Goal: Task Accomplishment & Management: Manage account settings

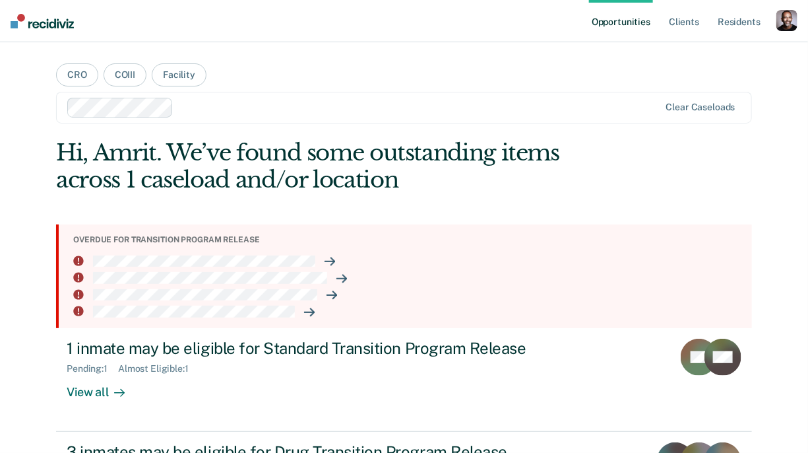
click at [783, 28] on div "button" at bounding box center [787, 20] width 21 height 21
click at [700, 58] on link "Profile" at bounding box center [734, 53] width 106 height 11
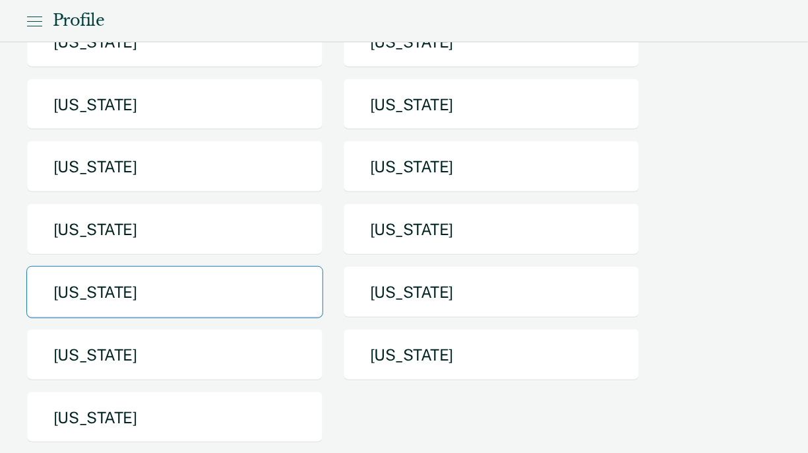
scroll to position [237, 0]
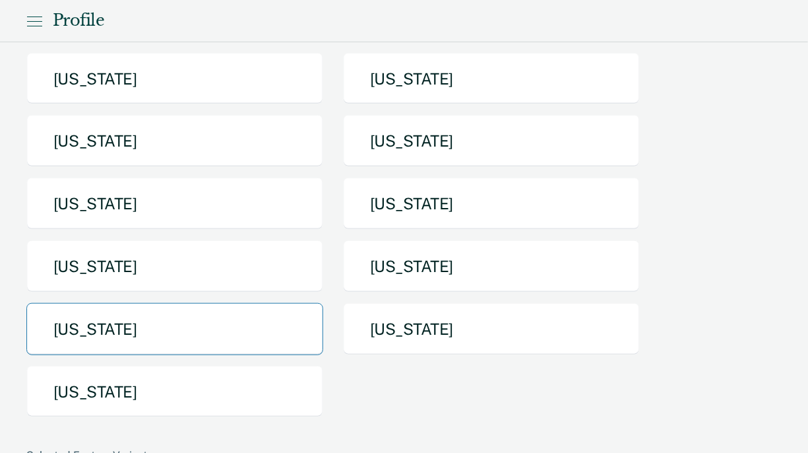
click at [129, 329] on button "[US_STATE]" at bounding box center [174, 329] width 297 height 52
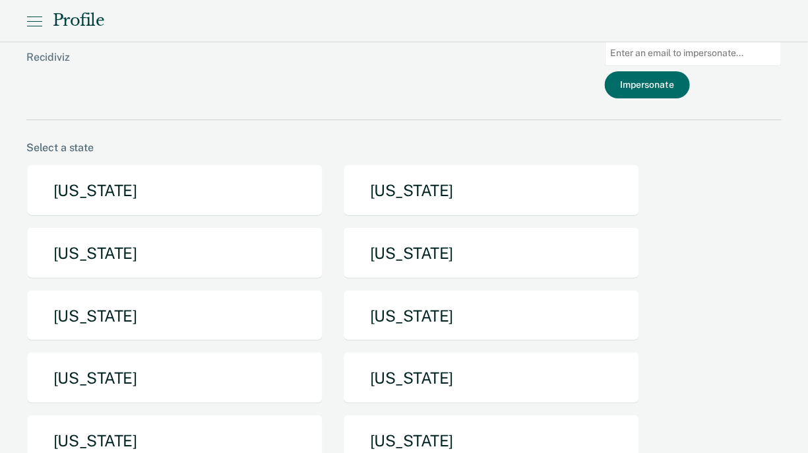
scroll to position [237, 0]
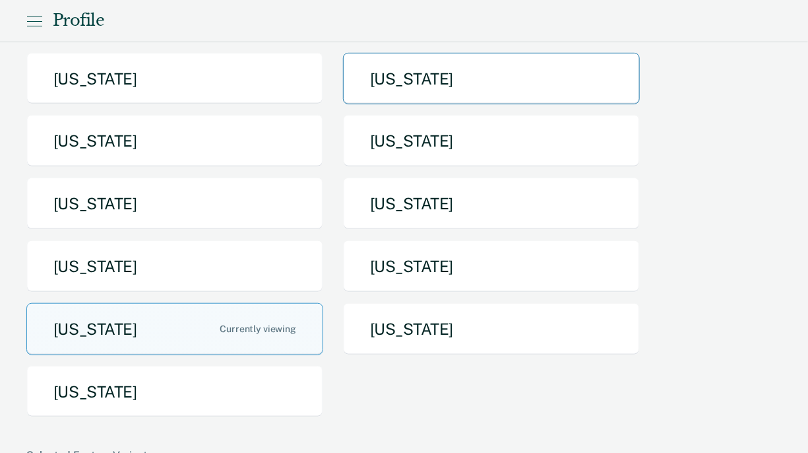
click at [385, 91] on button "[US_STATE]" at bounding box center [491, 79] width 297 height 52
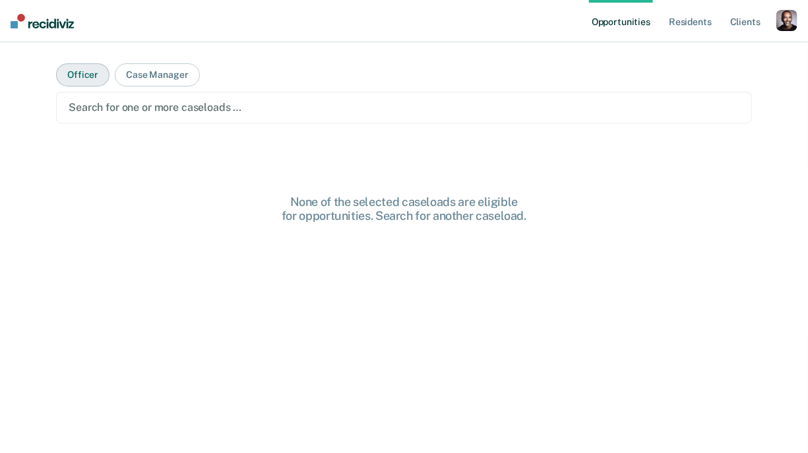
click at [102, 82] on button "Officer" at bounding box center [82, 74] width 53 height 23
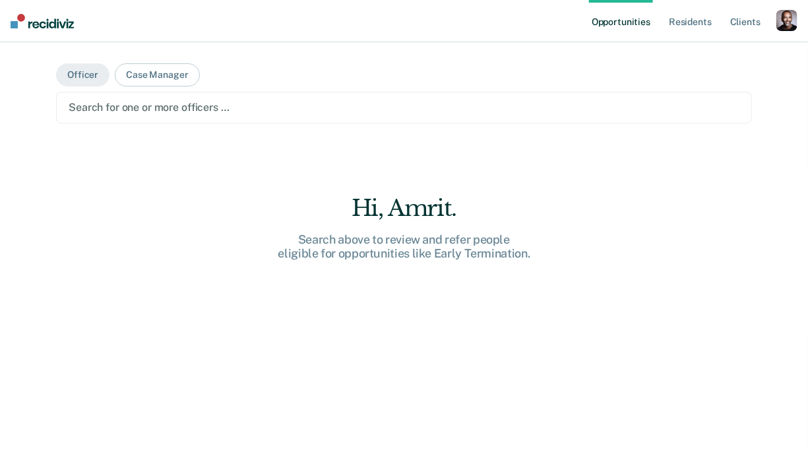
click at [163, 112] on div at bounding box center [404, 107] width 671 height 15
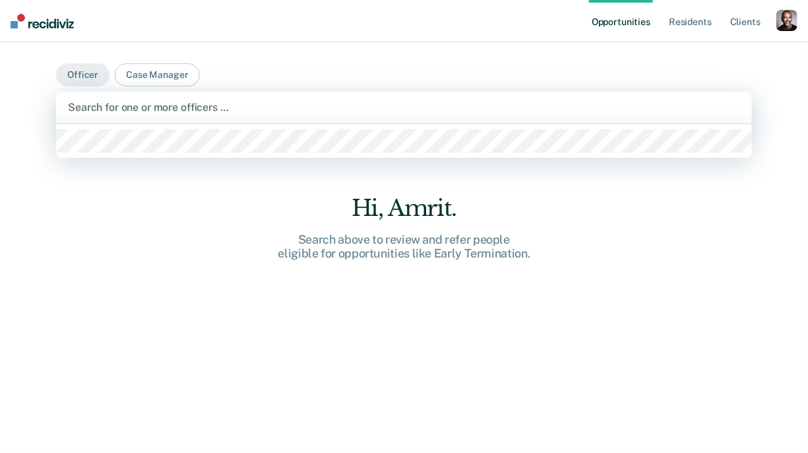
scroll to position [237, 0]
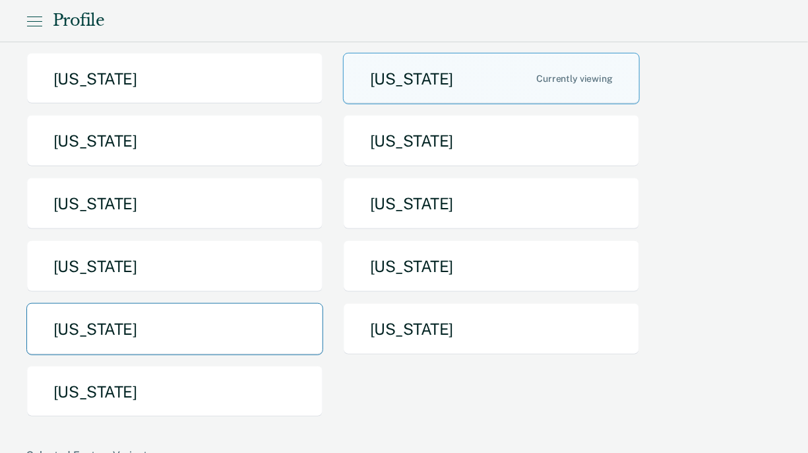
click at [108, 336] on button "[US_STATE]" at bounding box center [174, 329] width 297 height 52
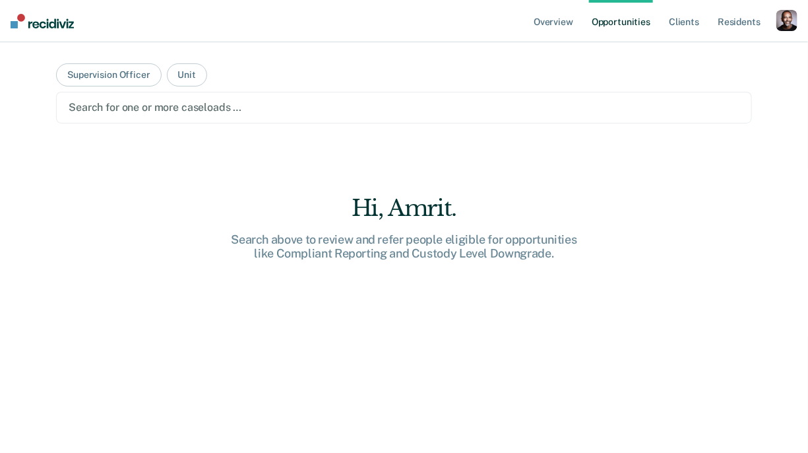
scroll to position [237, 0]
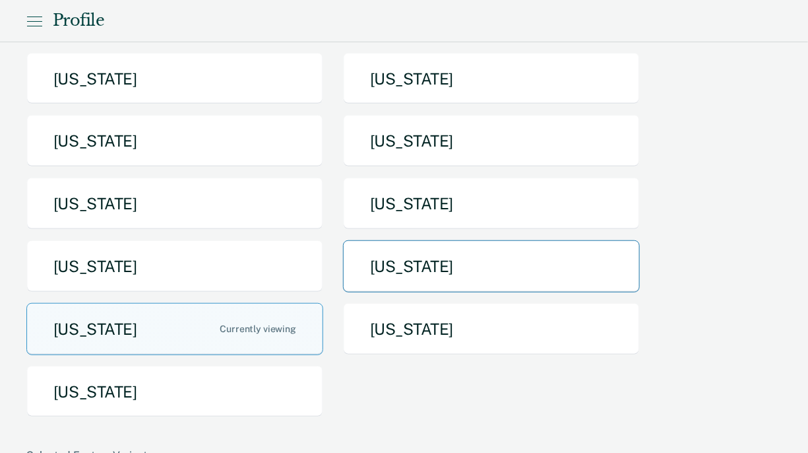
click at [376, 273] on button "[US_STATE]" at bounding box center [491, 266] width 297 height 52
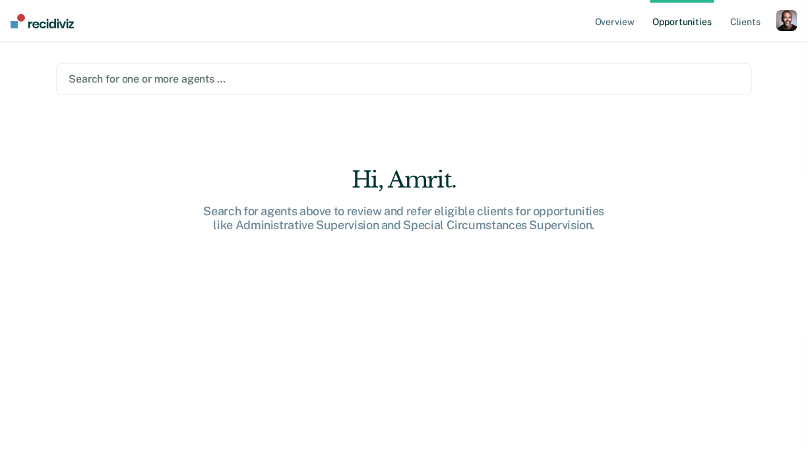
scroll to position [237, 0]
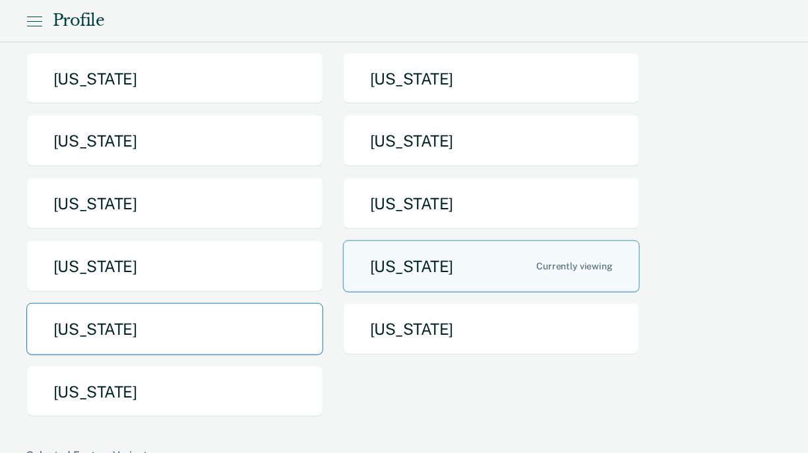
click at [162, 319] on button "[US_STATE]" at bounding box center [174, 329] width 297 height 52
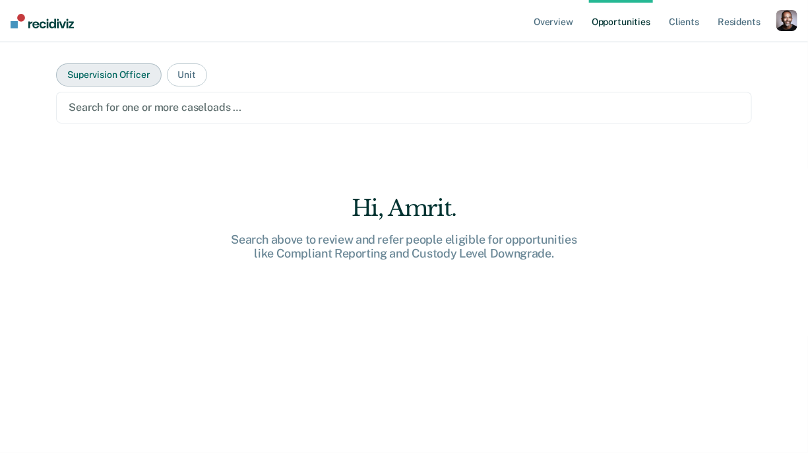
click at [141, 71] on button "Supervision Officer" at bounding box center [108, 74] width 105 height 23
click at [177, 75] on button "Unit" at bounding box center [187, 74] width 40 height 23
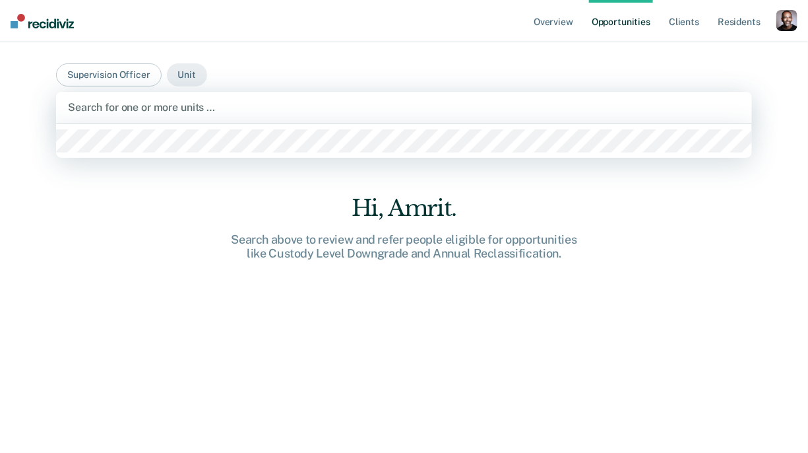
click at [174, 99] on div "Search for one or more units …" at bounding box center [404, 107] width 675 height 18
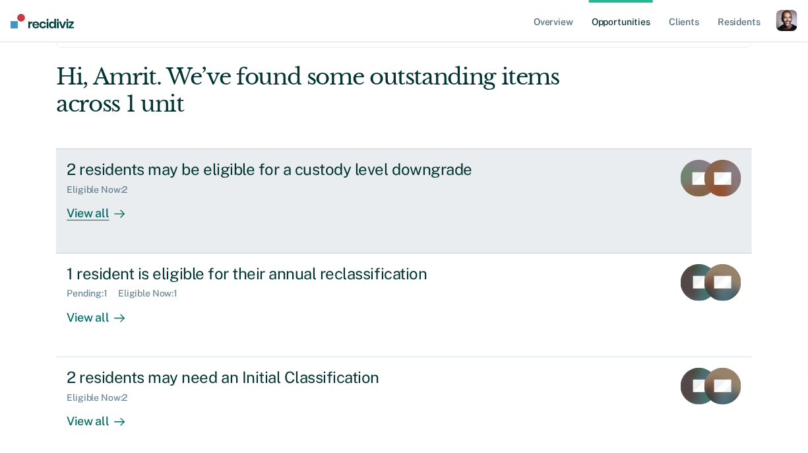
scroll to position [82, 0]
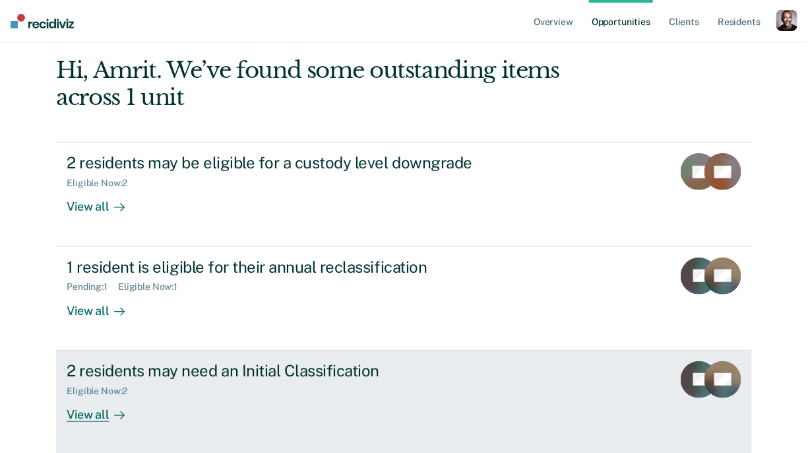
click at [98, 410] on div "View all" at bounding box center [104, 409] width 74 height 26
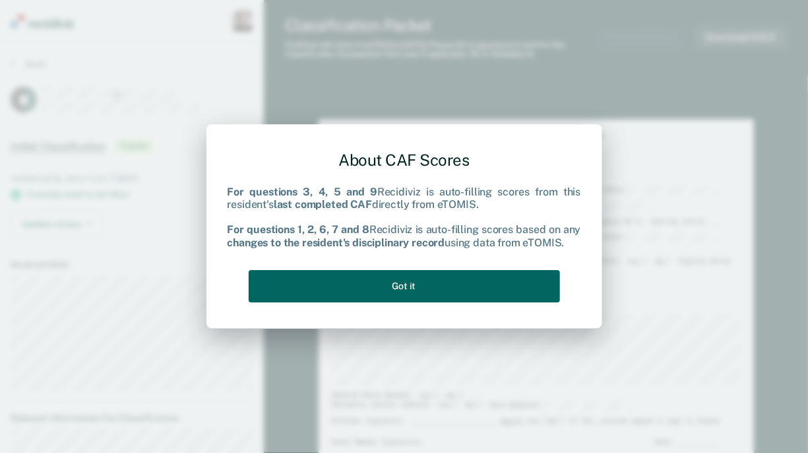
click at [363, 300] on button "Got it" at bounding box center [405, 286] width 312 height 32
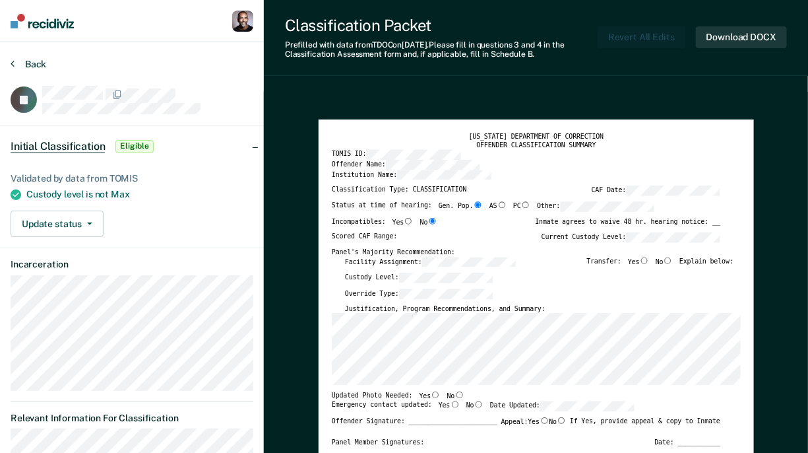
click at [33, 58] on button "Back" at bounding box center [29, 64] width 36 height 12
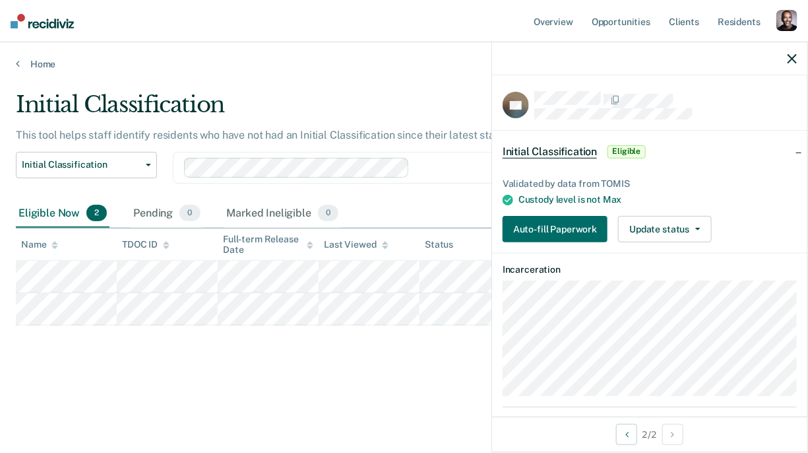
click at [793, 59] on icon "button" at bounding box center [792, 58] width 9 height 9
click at [18, 61] on icon at bounding box center [18, 63] width 4 height 11
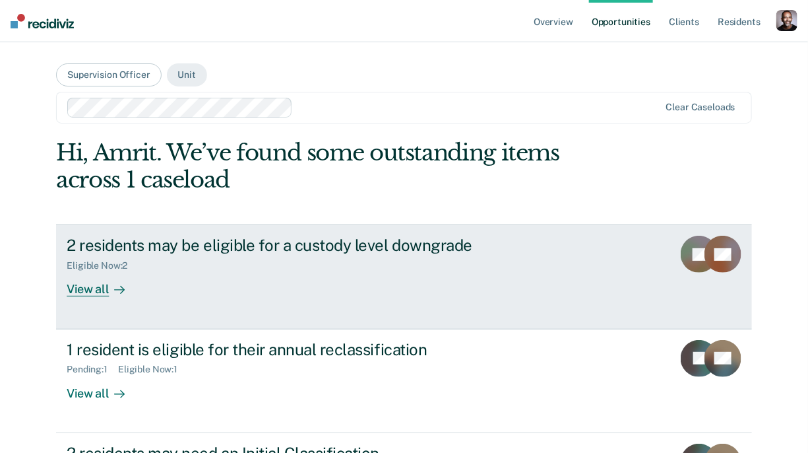
click at [233, 236] on div "2 residents may be eligible for a custody level downgrade" at bounding box center [298, 245] width 463 height 19
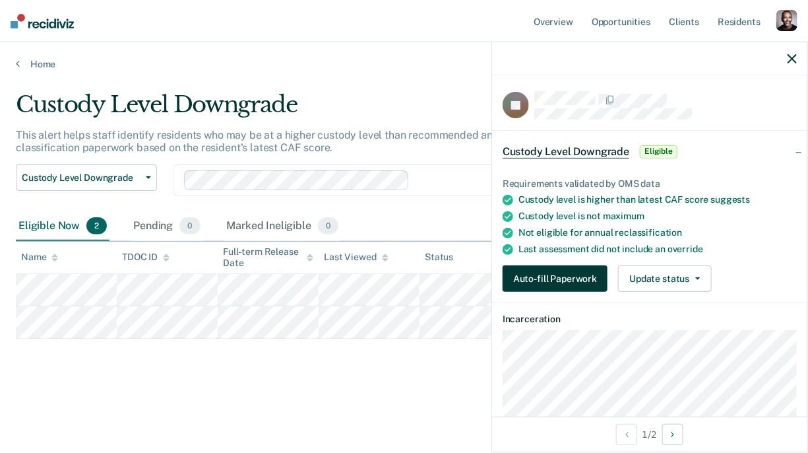
click at [548, 273] on button "Auto-fill Paperwork" at bounding box center [555, 278] width 105 height 26
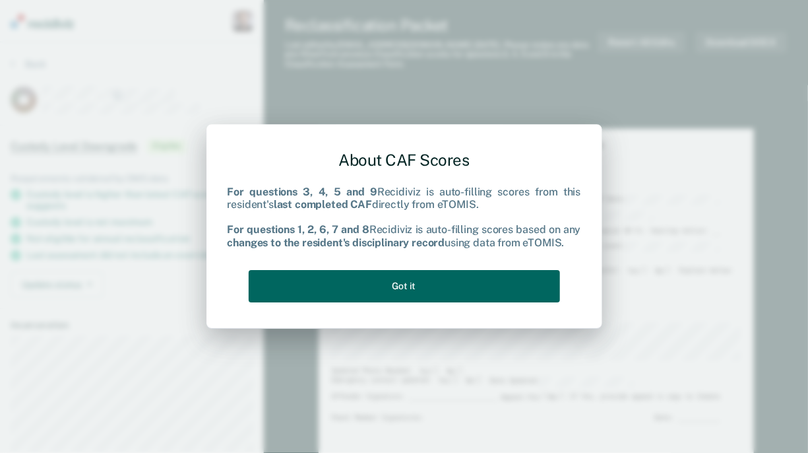
click at [492, 292] on button "Got it" at bounding box center [405, 286] width 312 height 32
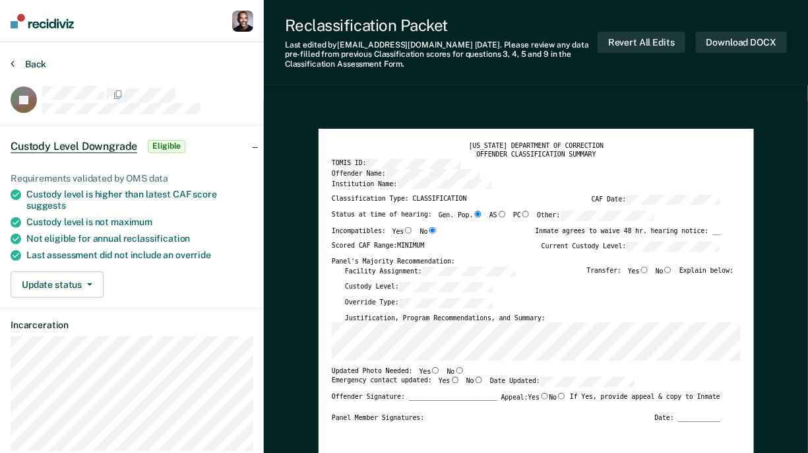
click at [27, 61] on button "Back" at bounding box center [29, 64] width 36 height 12
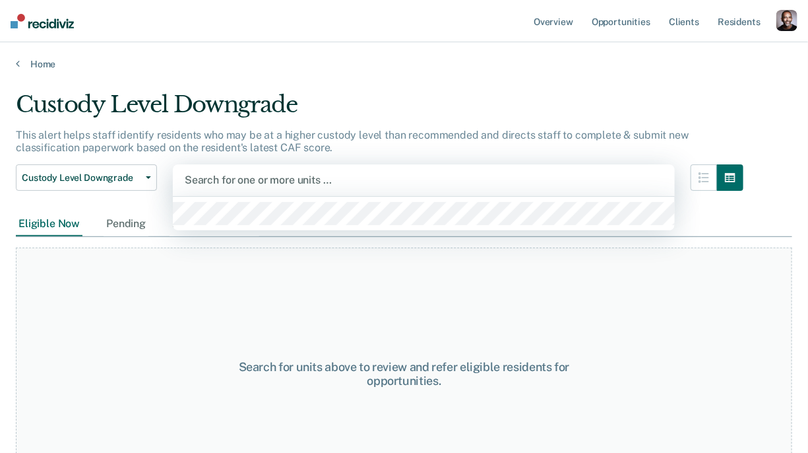
click at [397, 179] on div at bounding box center [424, 179] width 478 height 15
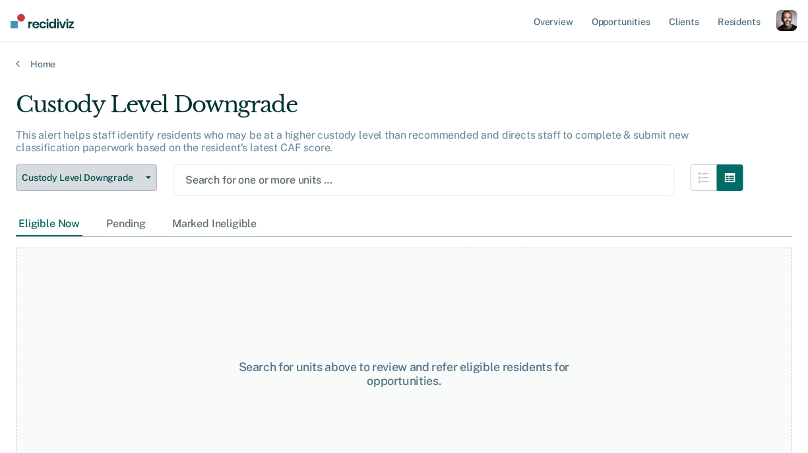
click at [112, 172] on span "Custody Level Downgrade" at bounding box center [81, 177] width 119 height 11
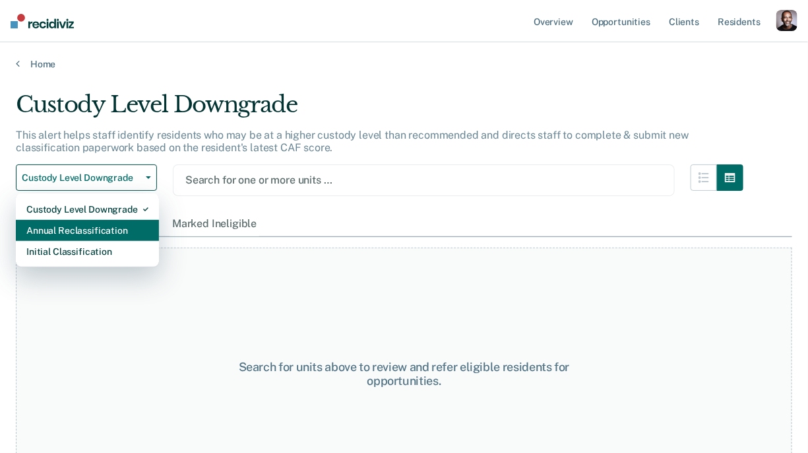
click at [103, 224] on div "Annual Reclassification" at bounding box center [87, 230] width 122 height 21
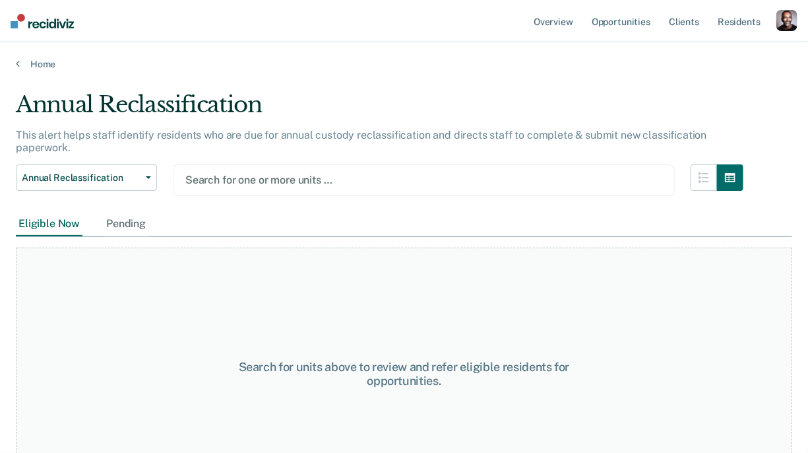
click at [192, 168] on div "Search for one or more units …" at bounding box center [424, 180] width 502 height 32
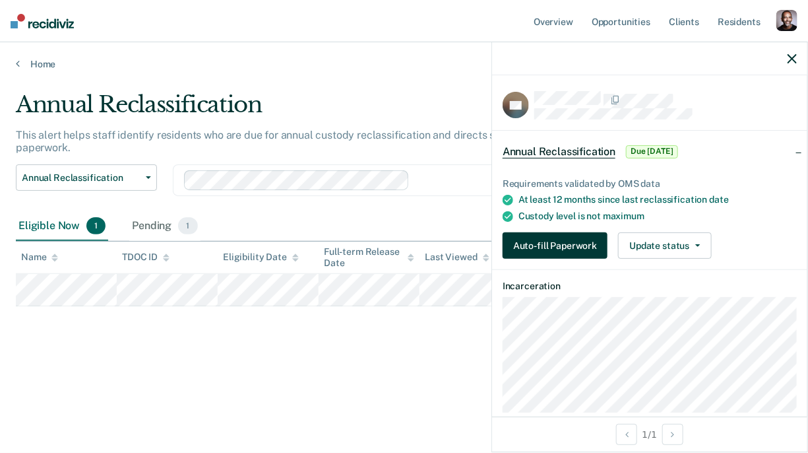
click at [547, 246] on button "Auto-fill Paperwork" at bounding box center [555, 245] width 105 height 26
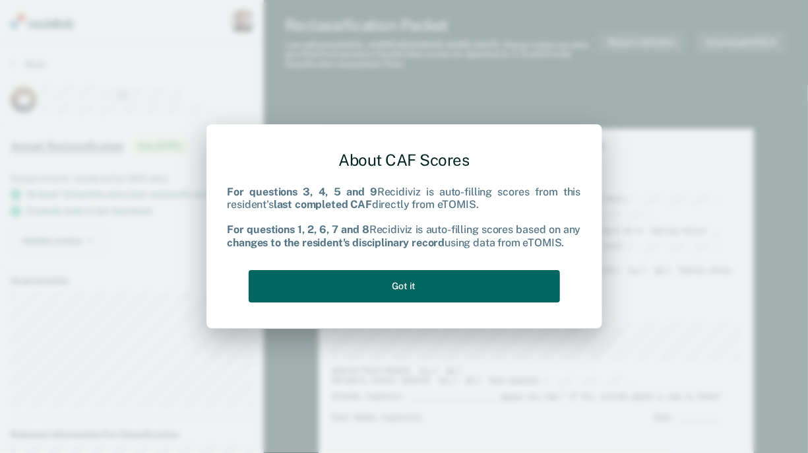
click at [490, 281] on button "Got it" at bounding box center [405, 286] width 312 height 32
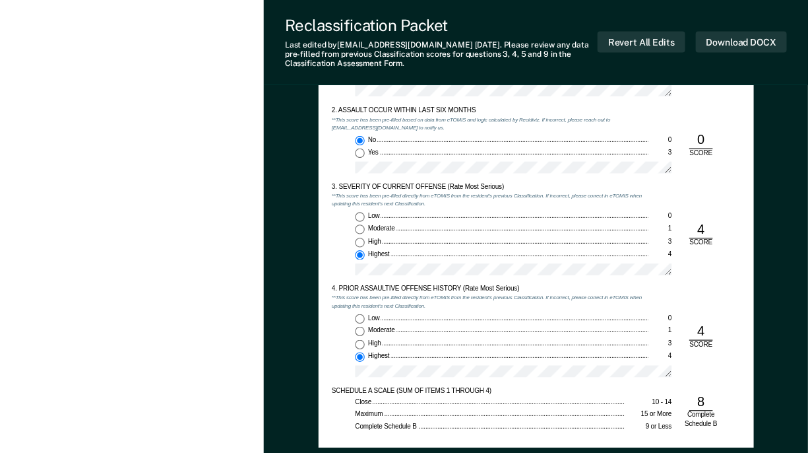
type textarea "x"
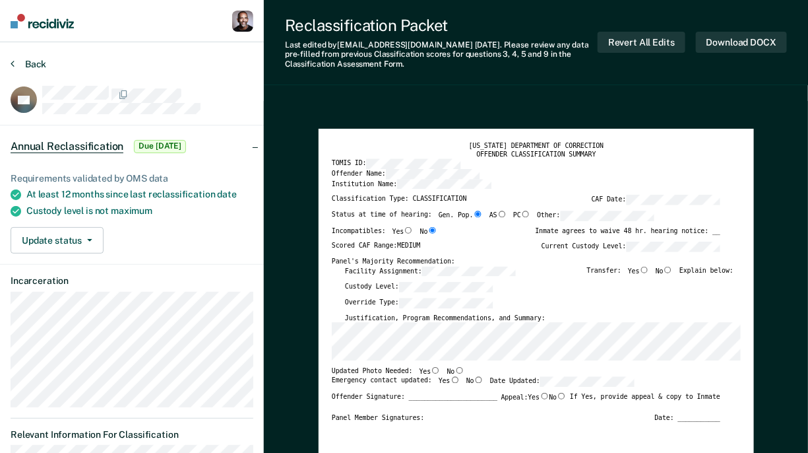
click at [28, 63] on button "Back" at bounding box center [29, 64] width 36 height 12
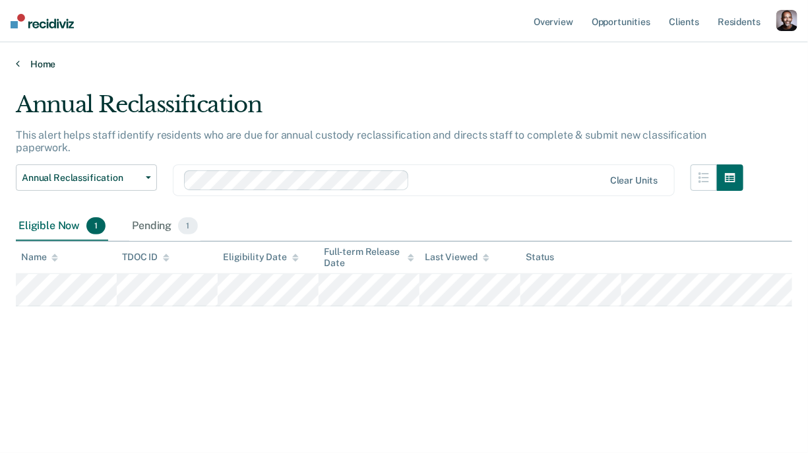
click at [31, 65] on link "Home" at bounding box center [404, 64] width 777 height 12
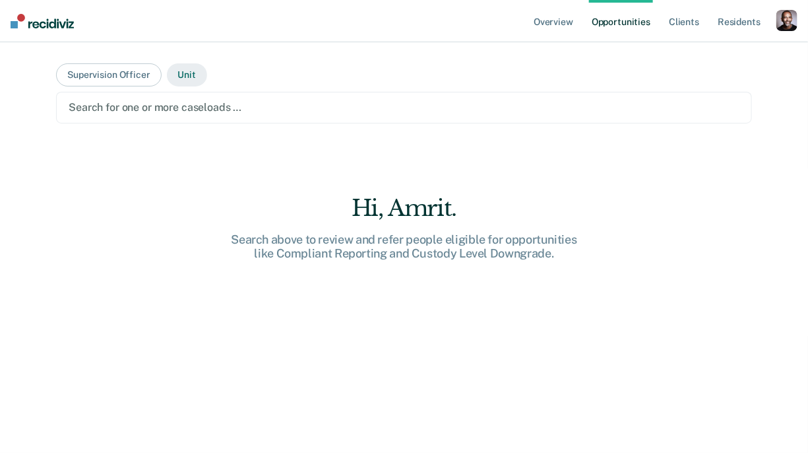
click at [195, 75] on button "Unit" at bounding box center [187, 74] width 40 height 23
click at [188, 79] on button "Unit" at bounding box center [187, 74] width 40 height 23
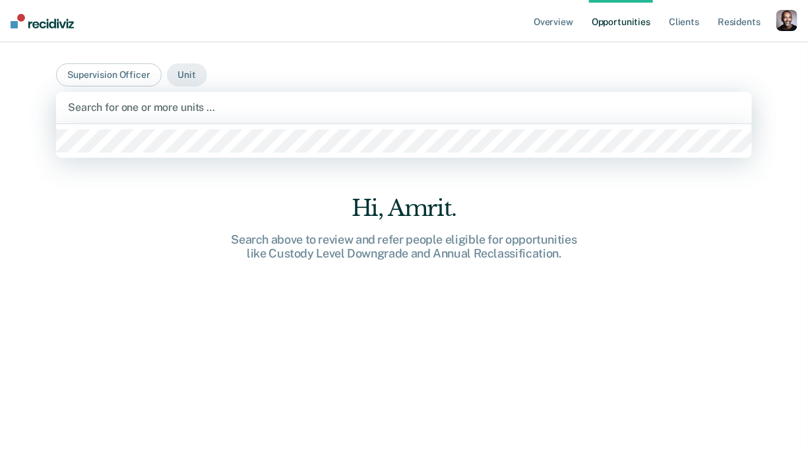
click at [154, 108] on div at bounding box center [404, 107] width 673 height 15
click at [129, 71] on button "Supervision Officer" at bounding box center [108, 74] width 105 height 23
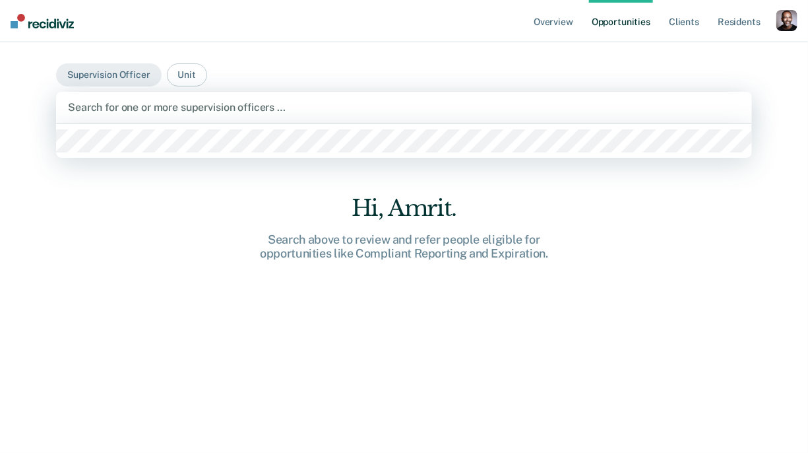
click at [125, 107] on div at bounding box center [404, 107] width 673 height 15
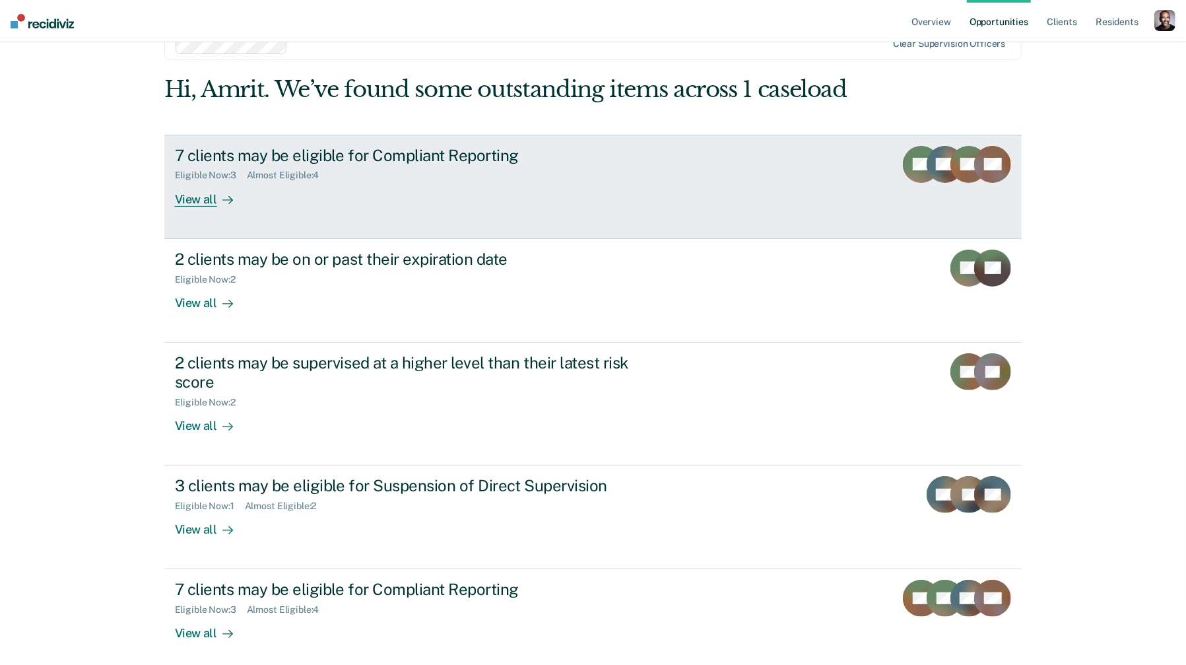
scroll to position [70, 0]
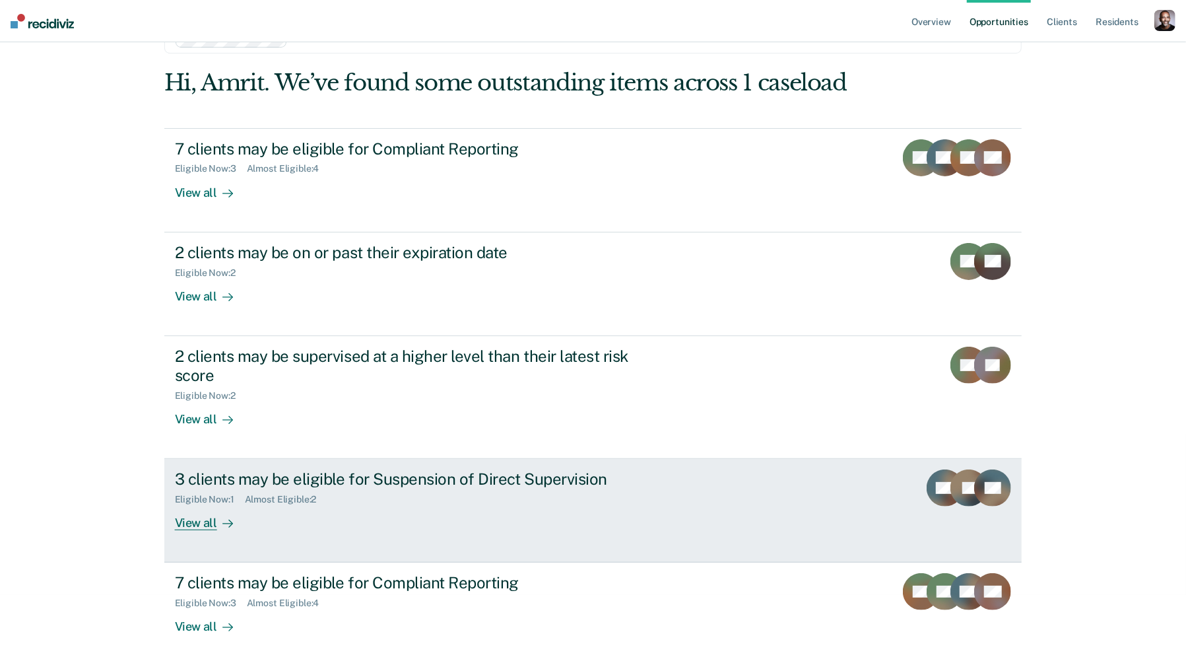
click at [543, 452] on div "3 clients may be eligible for Suspension of Direct Supervision" at bounding box center [406, 478] width 463 height 19
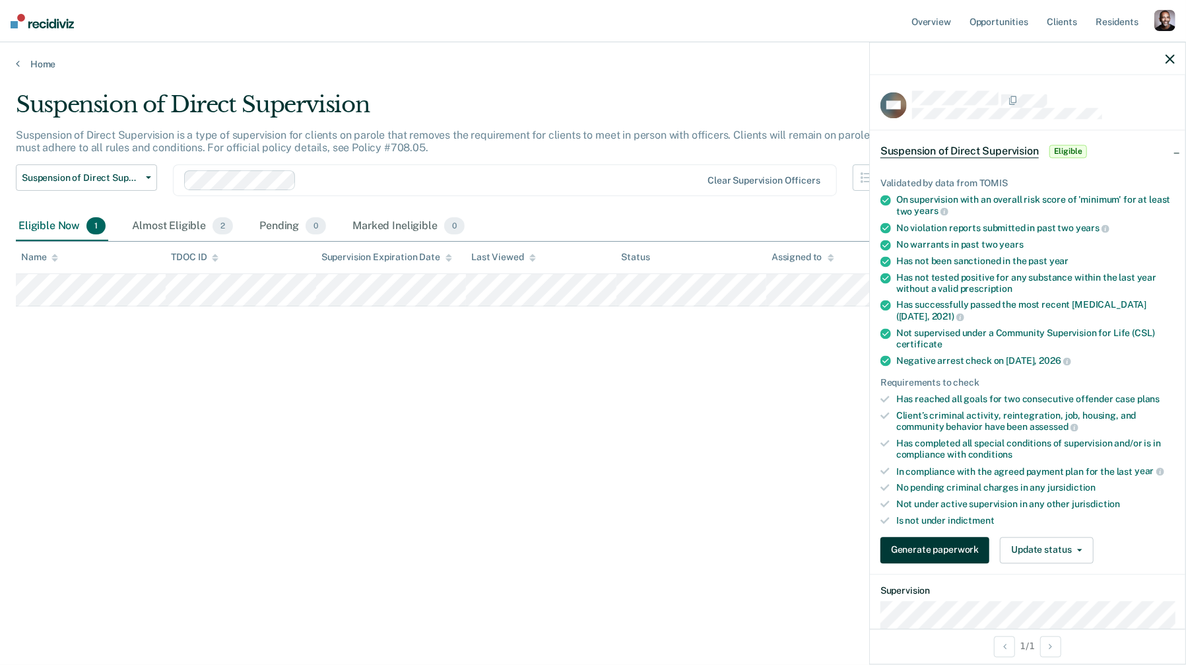
click at [808, 452] on button "Generate paperwork" at bounding box center [934, 550] width 109 height 26
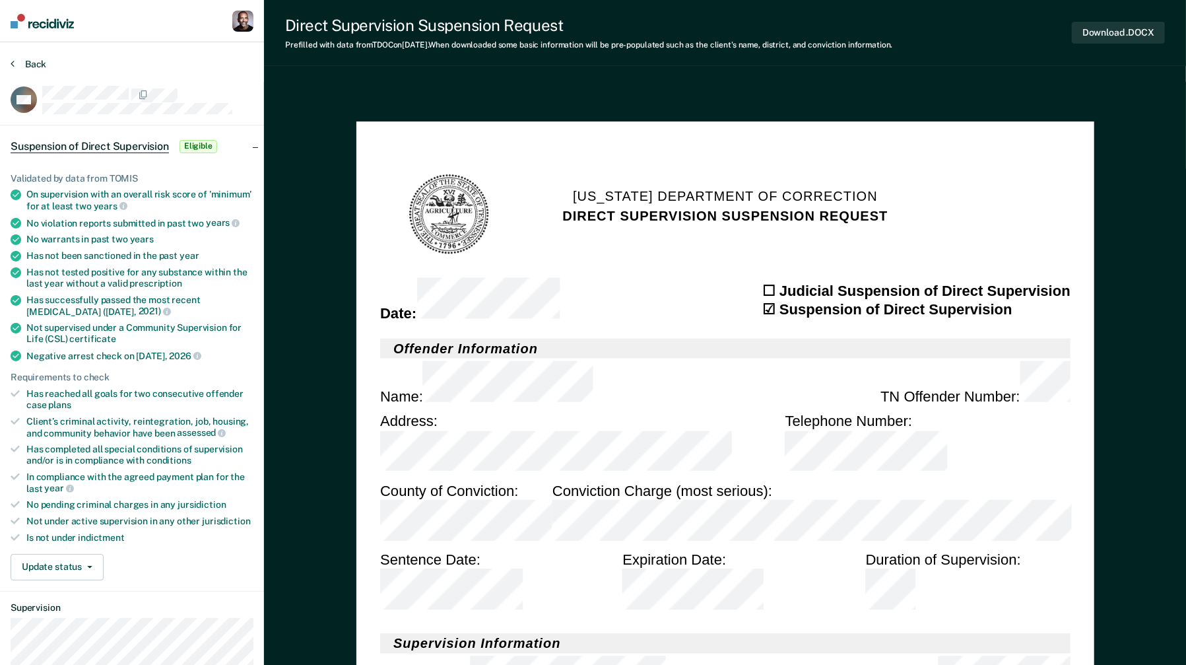
click at [22, 66] on button "Back" at bounding box center [29, 64] width 36 height 12
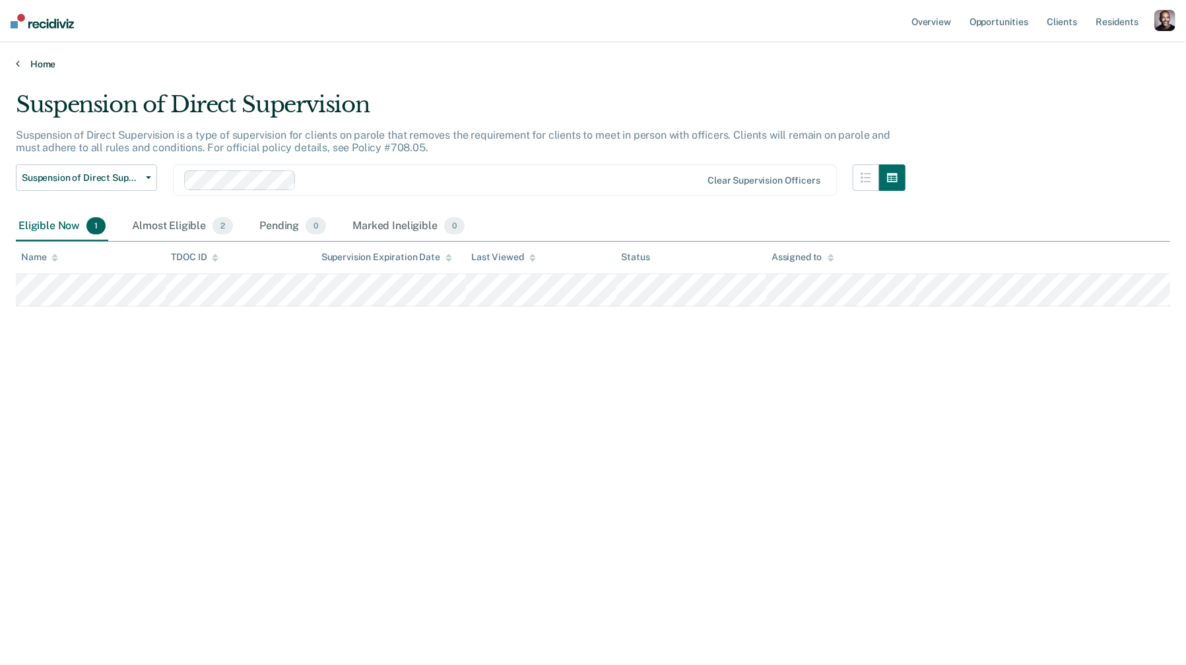
click at [21, 67] on link "Home" at bounding box center [593, 64] width 1154 height 12
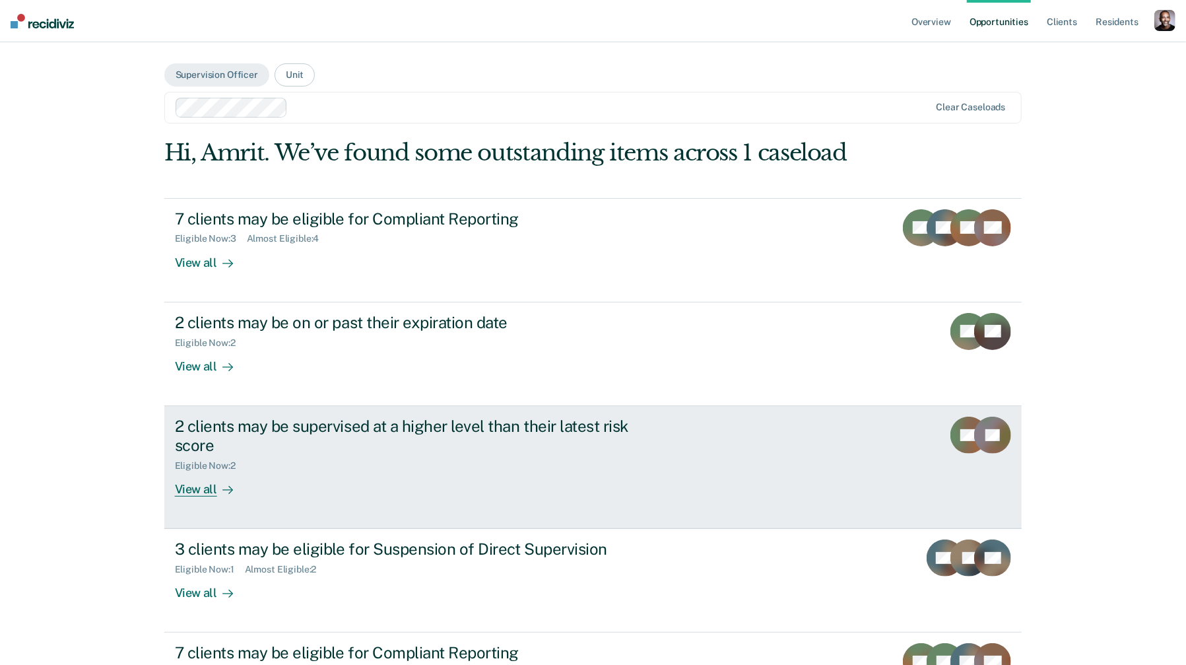
click at [615, 438] on div "2 clients may be supervised at a higher level than their latest risk score" at bounding box center [406, 435] width 463 height 38
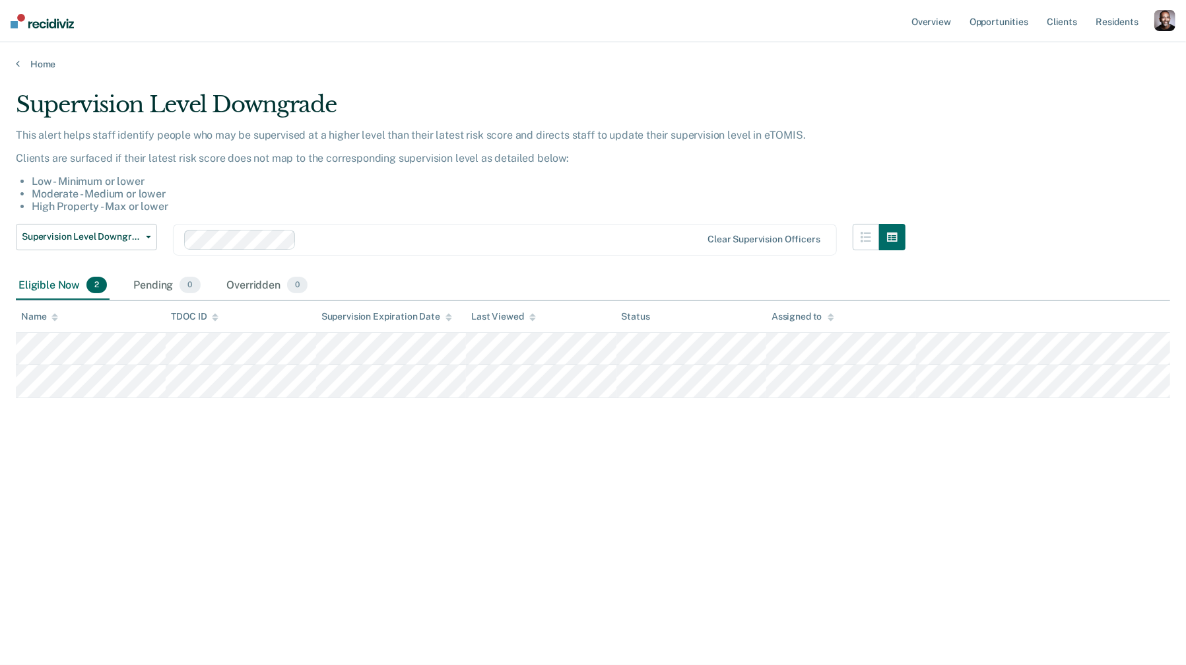
click at [552, 328] on th "Last Viewed" at bounding box center [541, 316] width 150 height 32
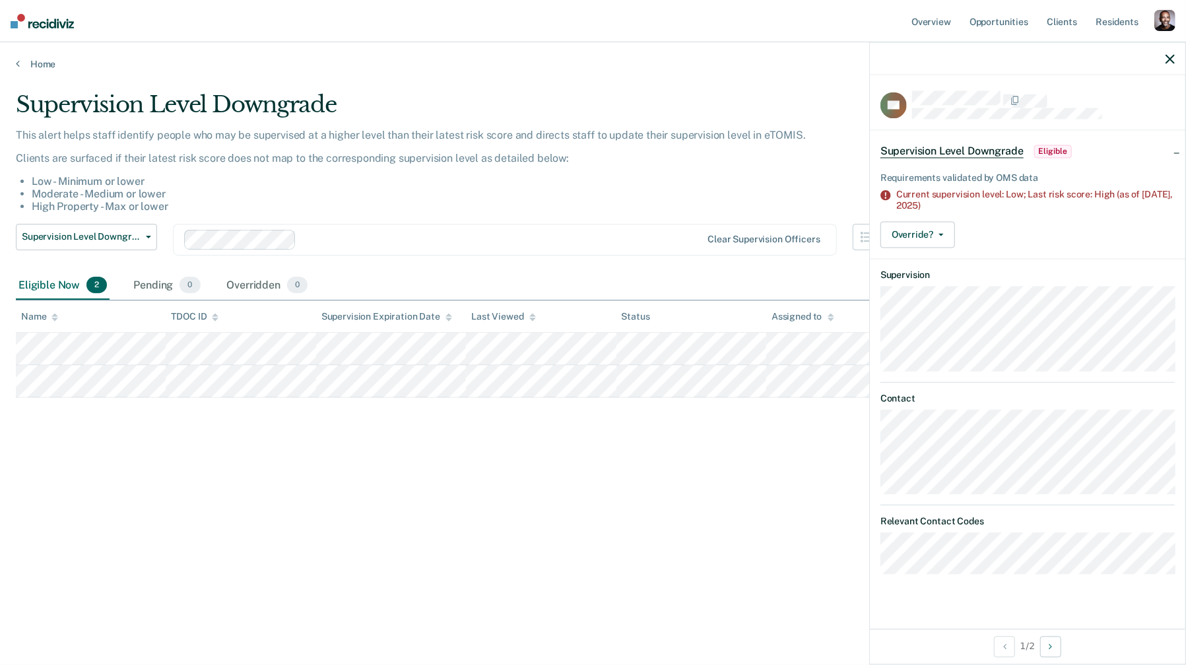
click at [724, 98] on div "Supervision Level Downgrade" at bounding box center [461, 110] width 890 height 38
click at [808, 27] on link "Opportunities" at bounding box center [999, 21] width 64 height 42
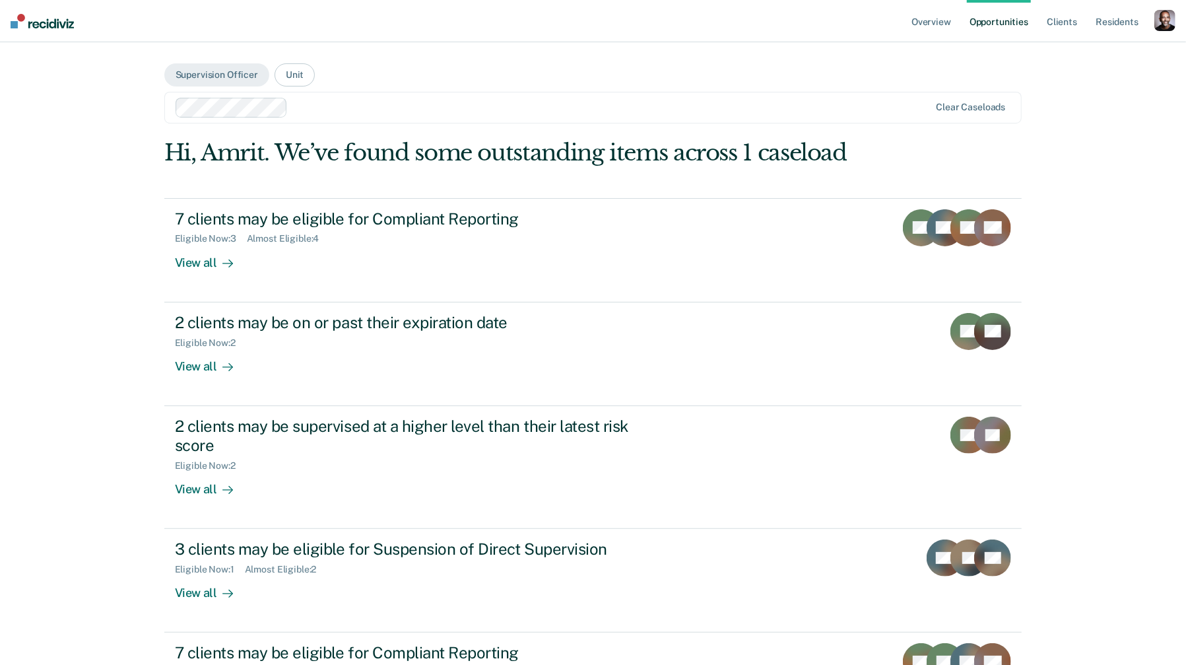
click at [808, 26] on link "Opportunities" at bounding box center [999, 21] width 64 height 42
click at [808, 25] on link "Client s" at bounding box center [1062, 21] width 36 height 42
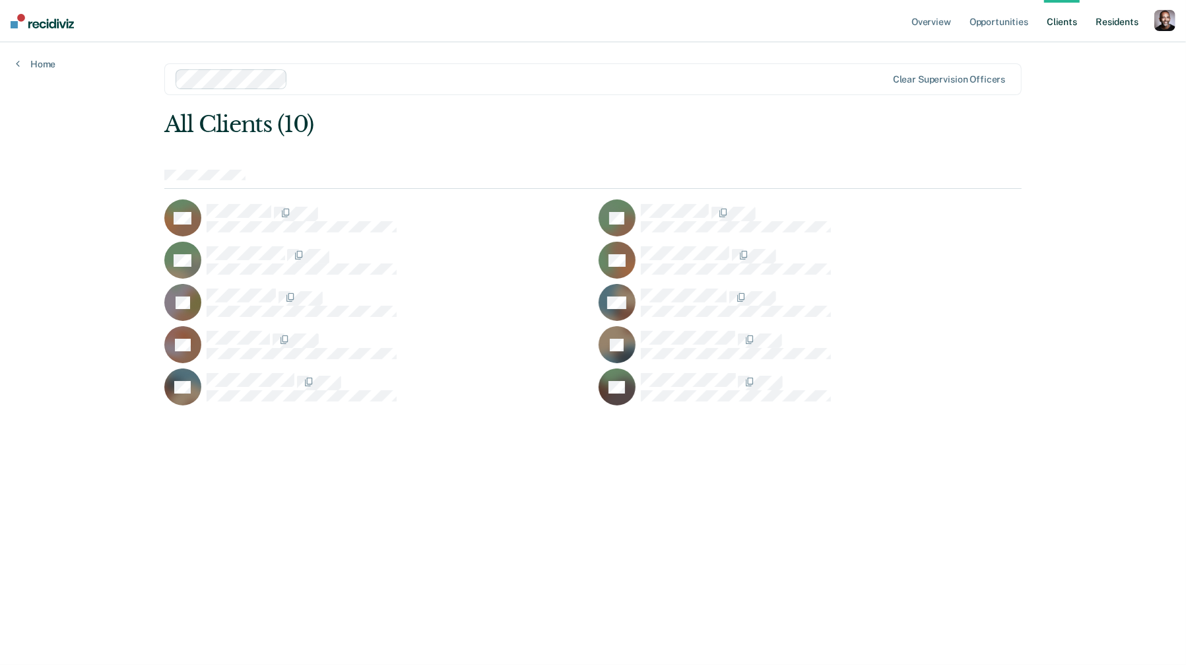
click at [808, 25] on link "Resident s" at bounding box center [1117, 21] width 48 height 42
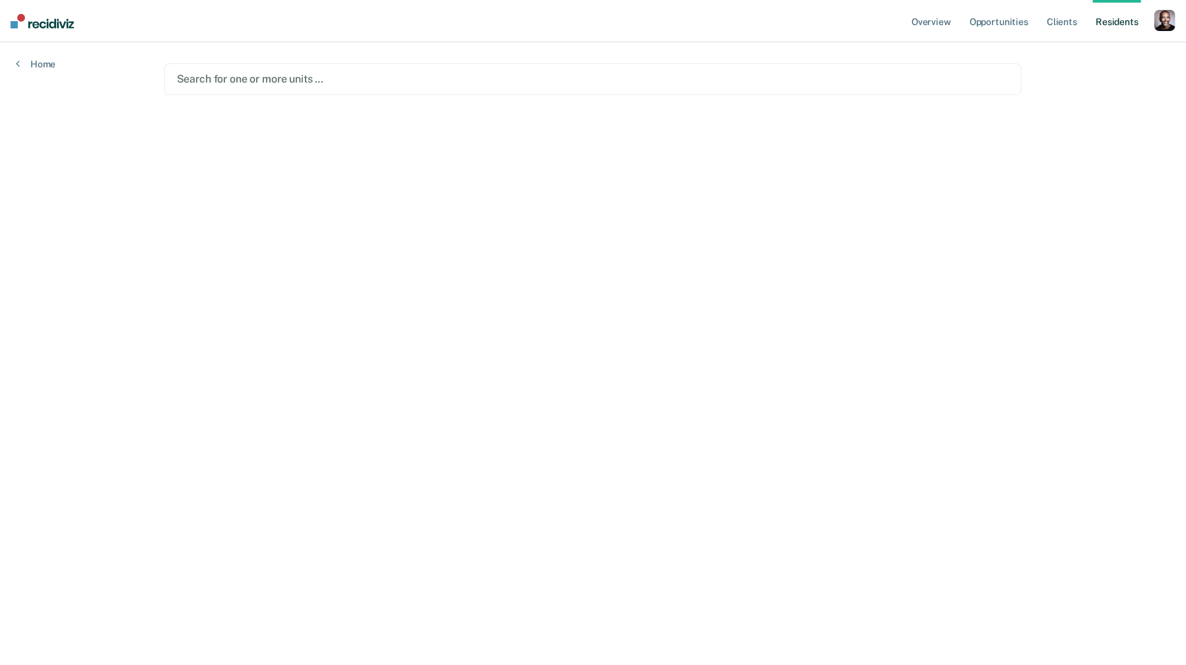
click at [662, 78] on div at bounding box center [593, 78] width 833 height 15
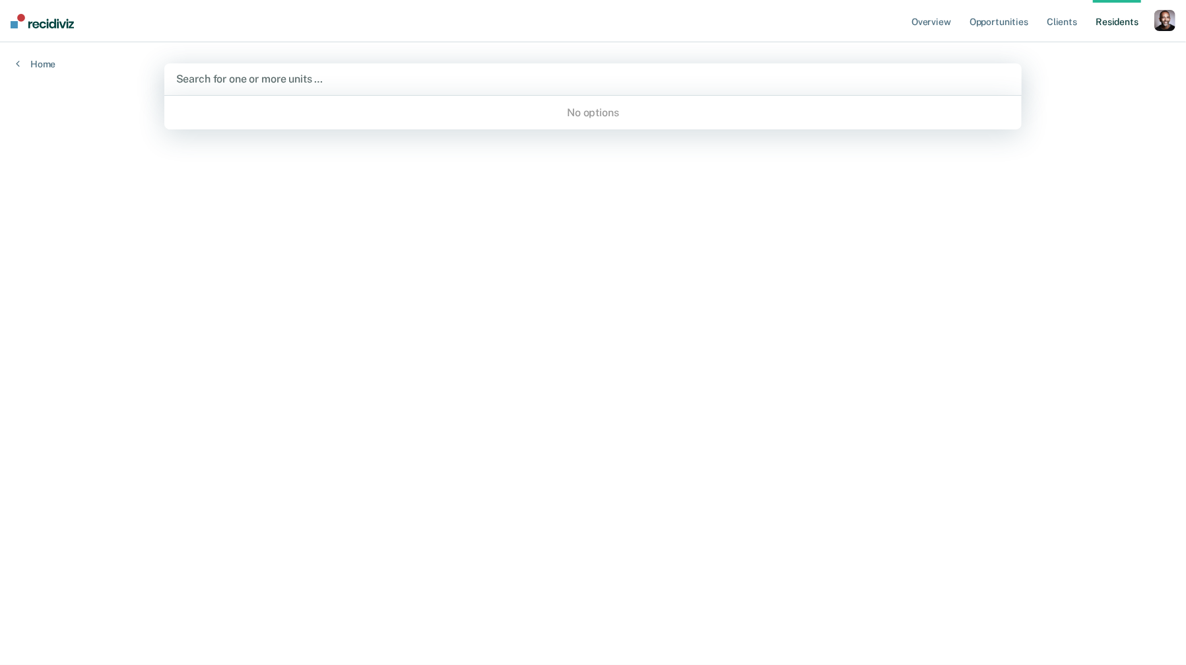
click at [637, 110] on div "No options" at bounding box center [593, 112] width 858 height 23
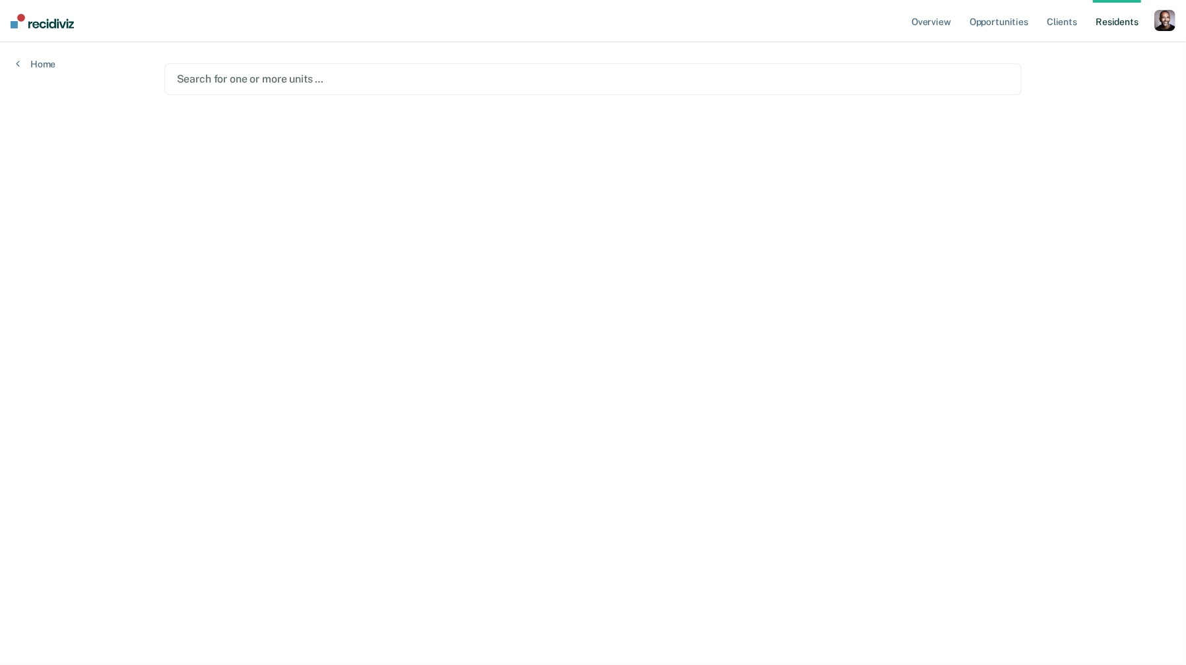
click at [808, 40] on ul "Overview Opportunities Client s Resident s" at bounding box center [1032, 21] width 246 height 42
click at [808, 32] on link "Resident s" at bounding box center [1117, 21] width 48 height 42
click at [51, 68] on link "Home" at bounding box center [36, 64] width 40 height 12
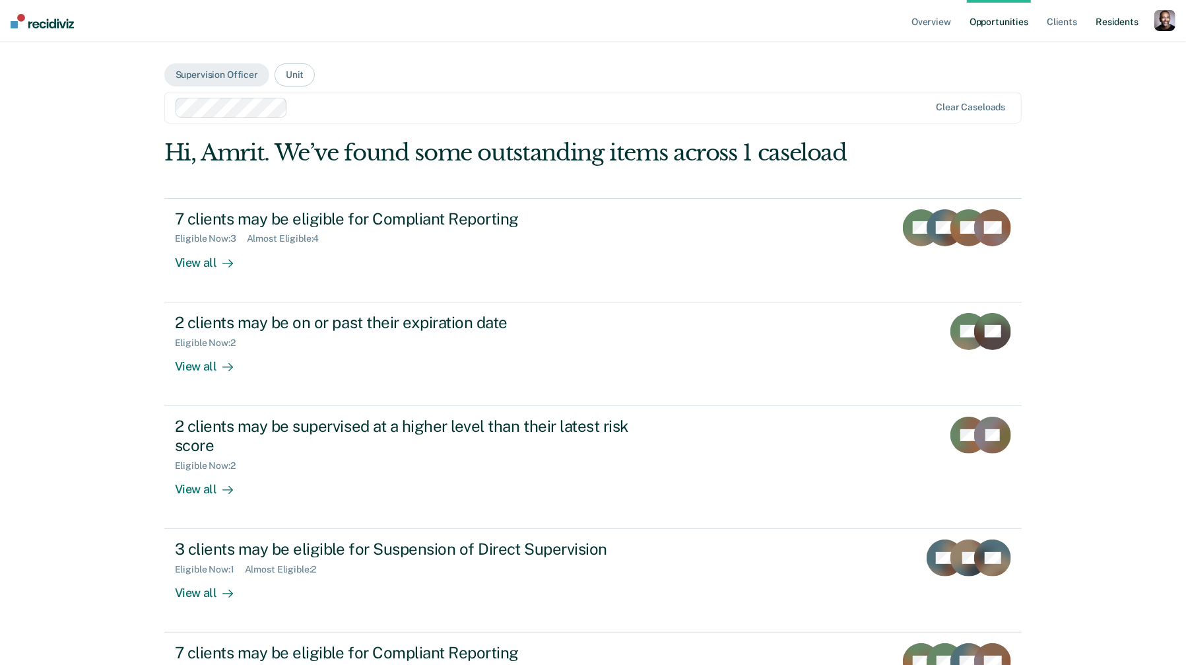
click at [808, 16] on link "Resident s" at bounding box center [1117, 21] width 48 height 42
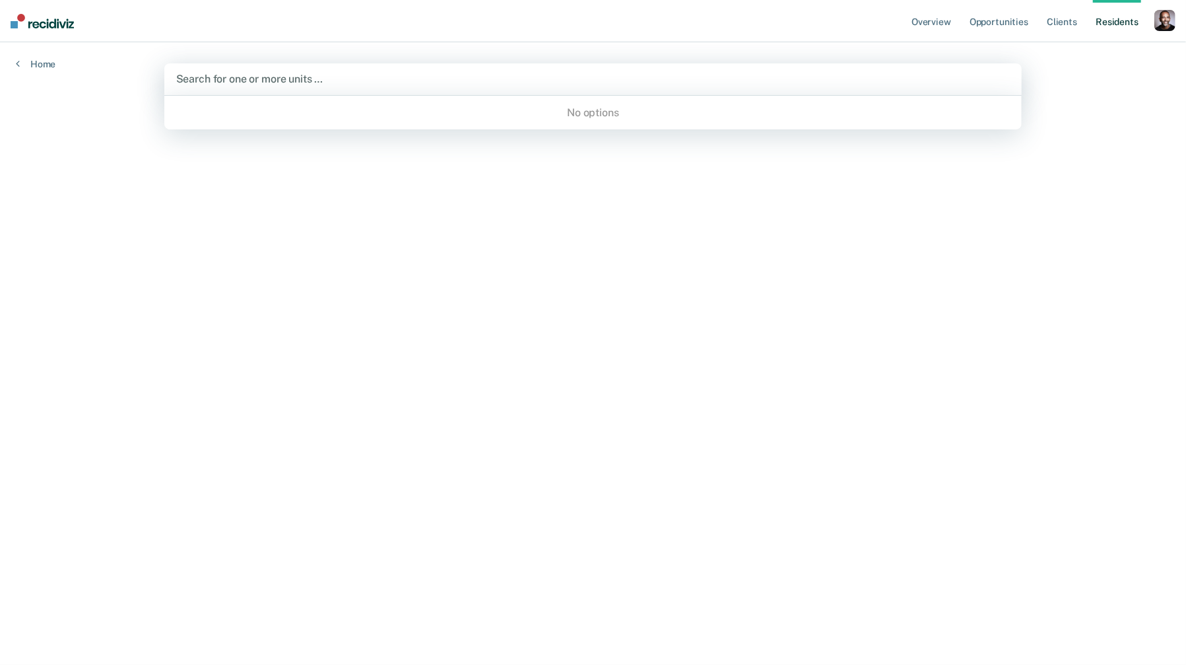
click at [706, 82] on div at bounding box center [593, 78] width 834 height 15
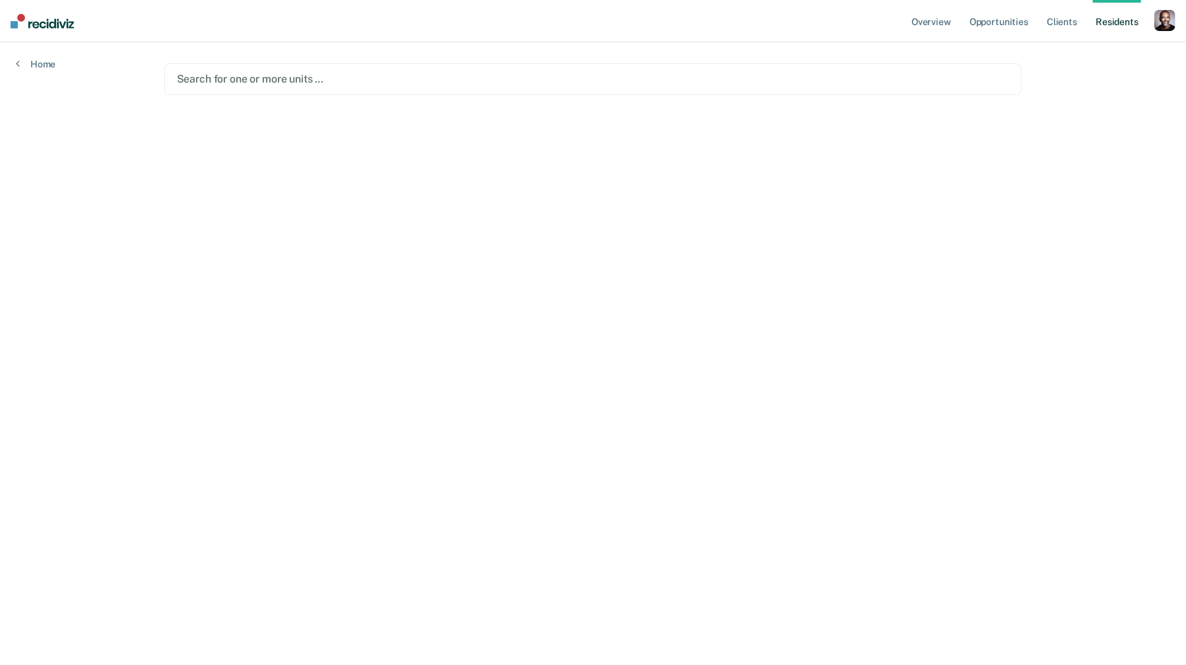
drag, startPoint x: 1175, startPoint y: 137, endPoint x: 1034, endPoint y: 135, distance: 141.2
click at [808, 135] on div "Overview Opportunities Client s Resident s Profile How it works Go to Pathways …" at bounding box center [593, 332] width 1186 height 665
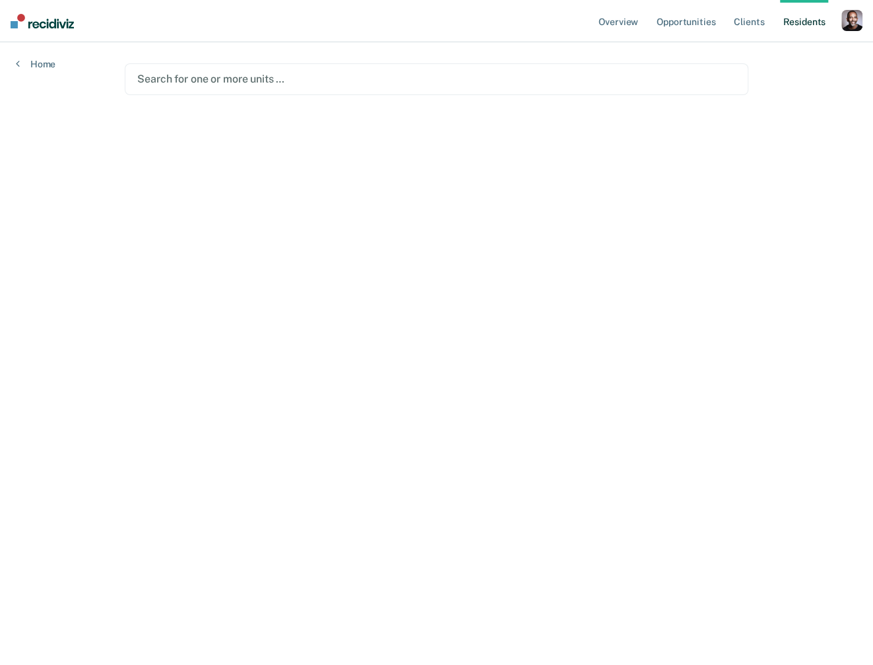
click at [807, 16] on link "Resident s" at bounding box center [804, 21] width 48 height 42
click at [624, 86] on div at bounding box center [436, 78] width 598 height 15
click at [808, 18] on div "button" at bounding box center [851, 20] width 21 height 21
click at [790, 52] on link "Profile" at bounding box center [799, 53] width 106 height 11
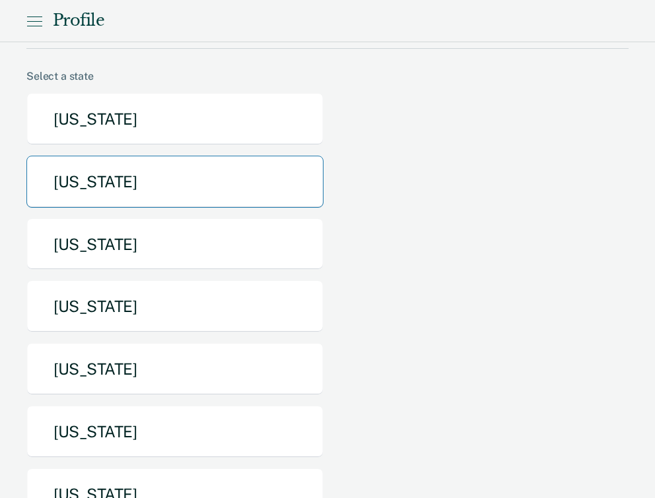
scroll to position [96, 0]
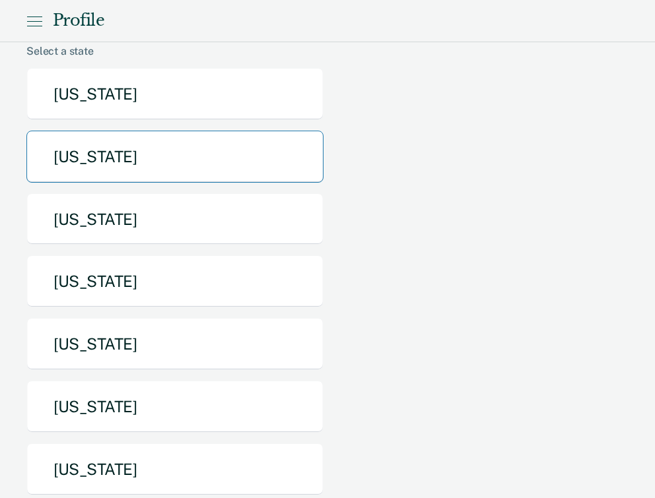
click at [127, 155] on button "[US_STATE]" at bounding box center [174, 157] width 297 height 52
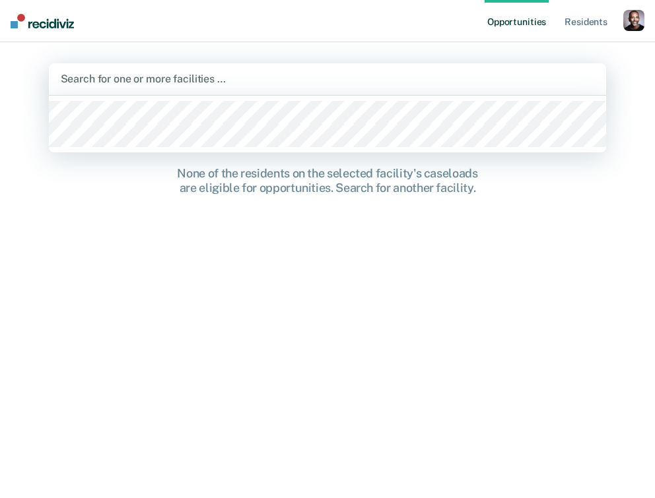
click at [503, 65] on div "Search for one or more facilities …" at bounding box center [328, 79] width 558 height 32
